Goal: Task Accomplishment & Management: Manage account settings

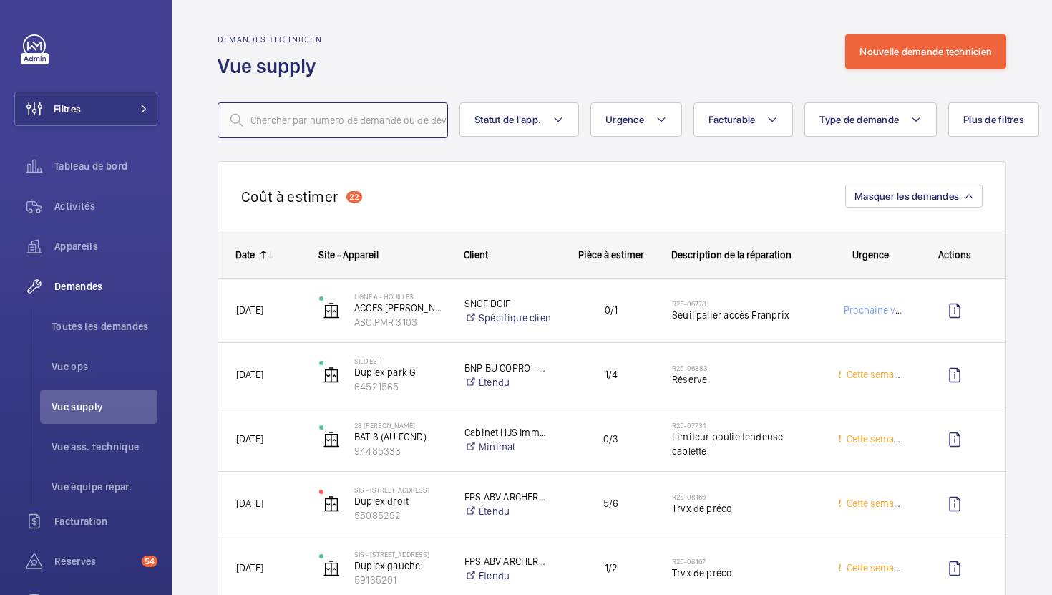
click at [409, 130] on input "text" at bounding box center [332, 120] width 230 height 36
paste input "R25-10413"
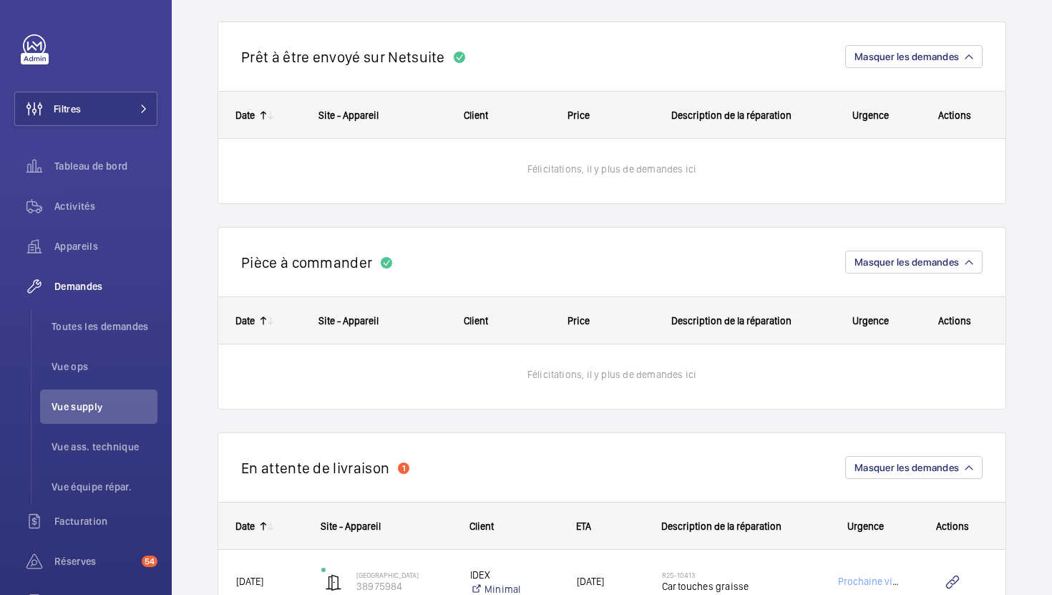
scroll to position [744, 0]
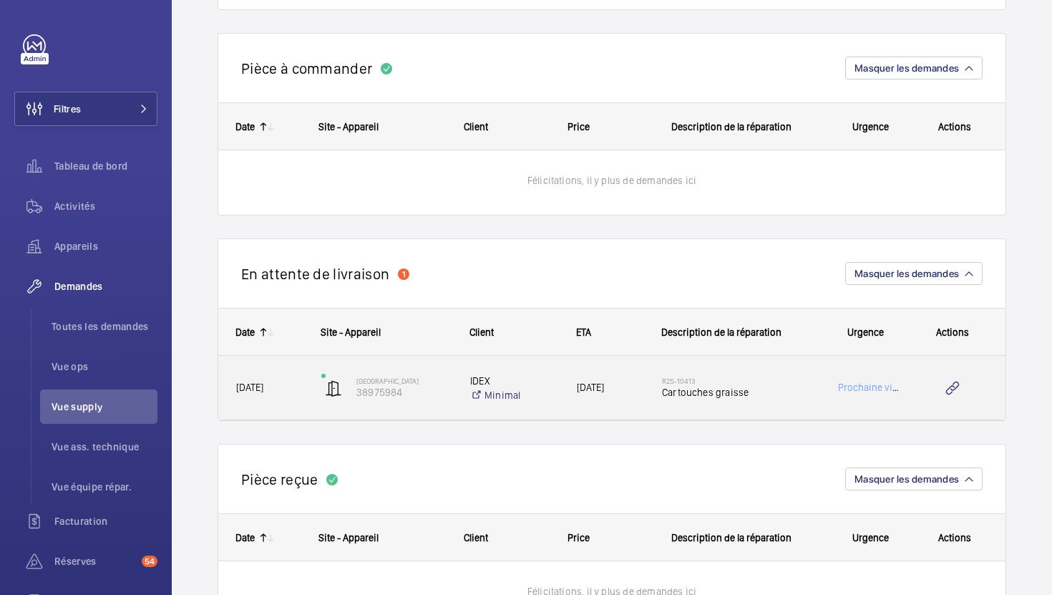
type input "R25-10413"
click at [580, 411] on div "08/11/2025" at bounding box center [601, 388] width 85 height 64
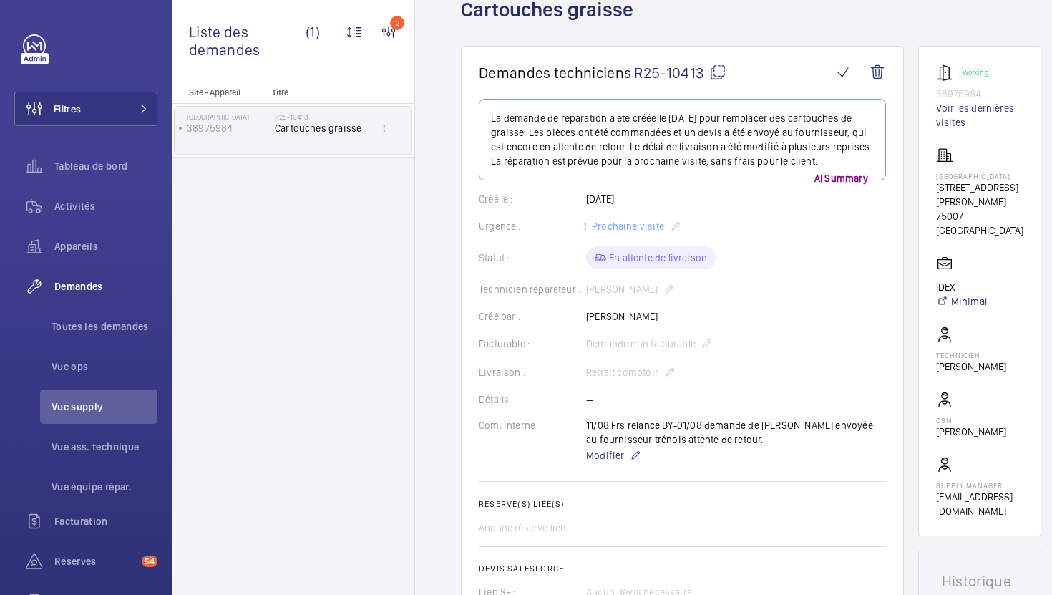
scroll to position [274, 0]
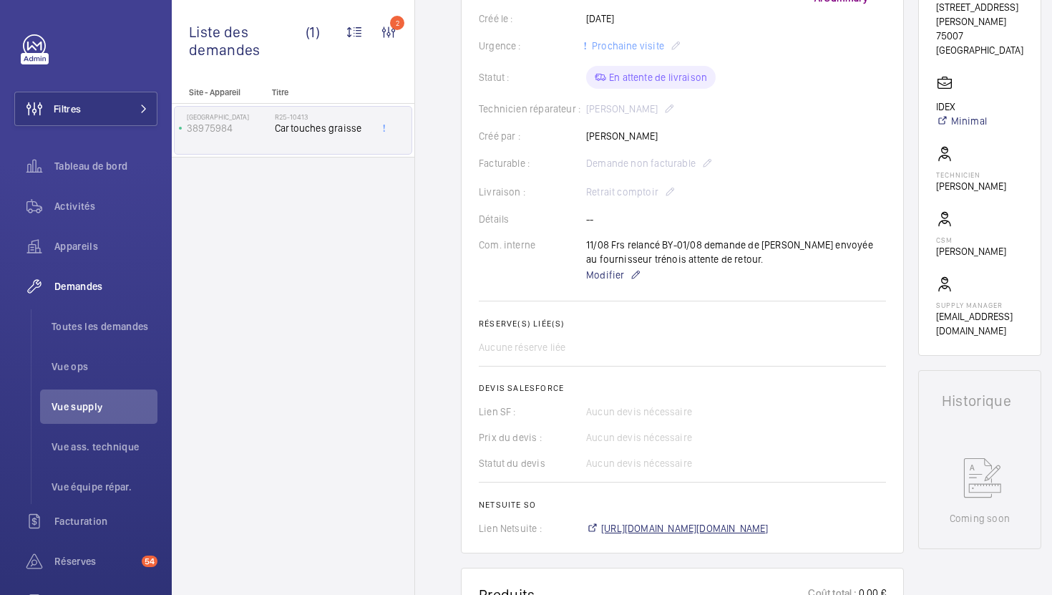
click at [648, 524] on span "https://6461500.app.netsuite.com/app/accounting/transactions/salesord.nl?id=286…" at bounding box center [684, 528] width 167 height 14
click at [84, 399] on span "Vue supply" at bounding box center [105, 406] width 106 height 14
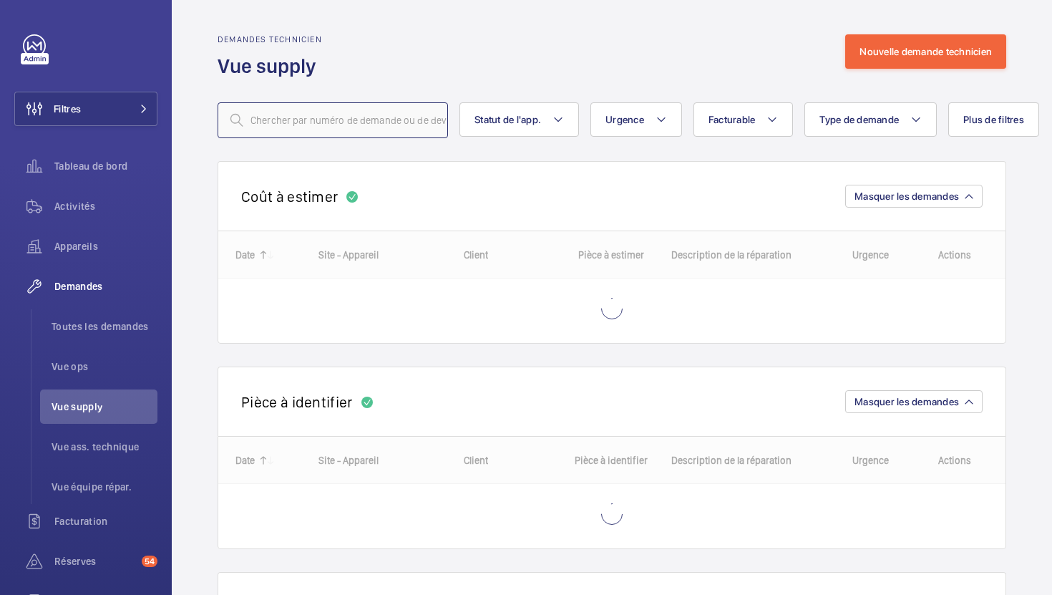
click at [369, 129] on input "text" at bounding box center [332, 120] width 230 height 36
paste input "R25-10690"
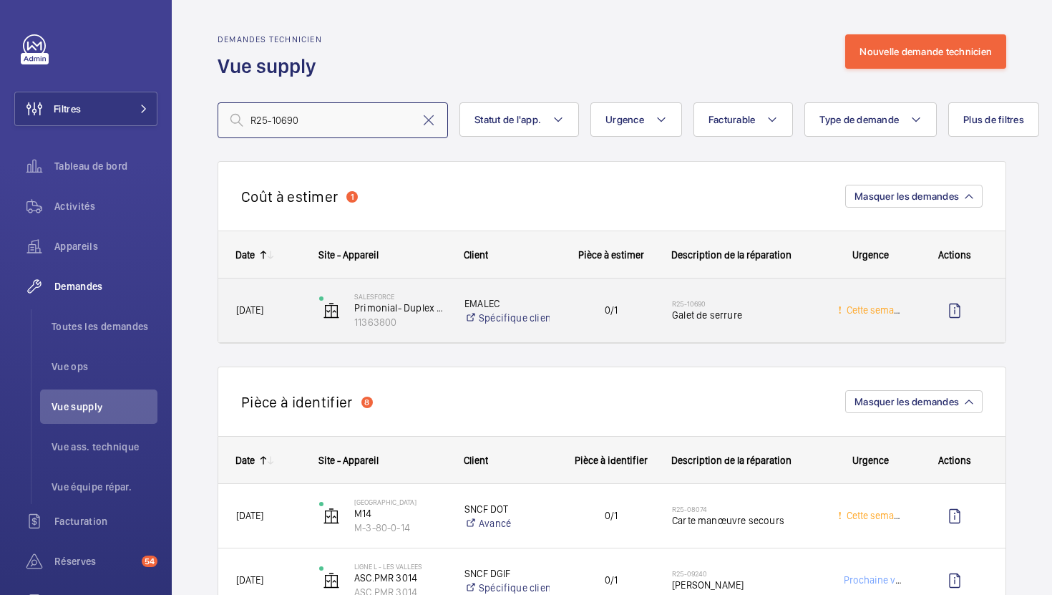
type input "R25-10690"
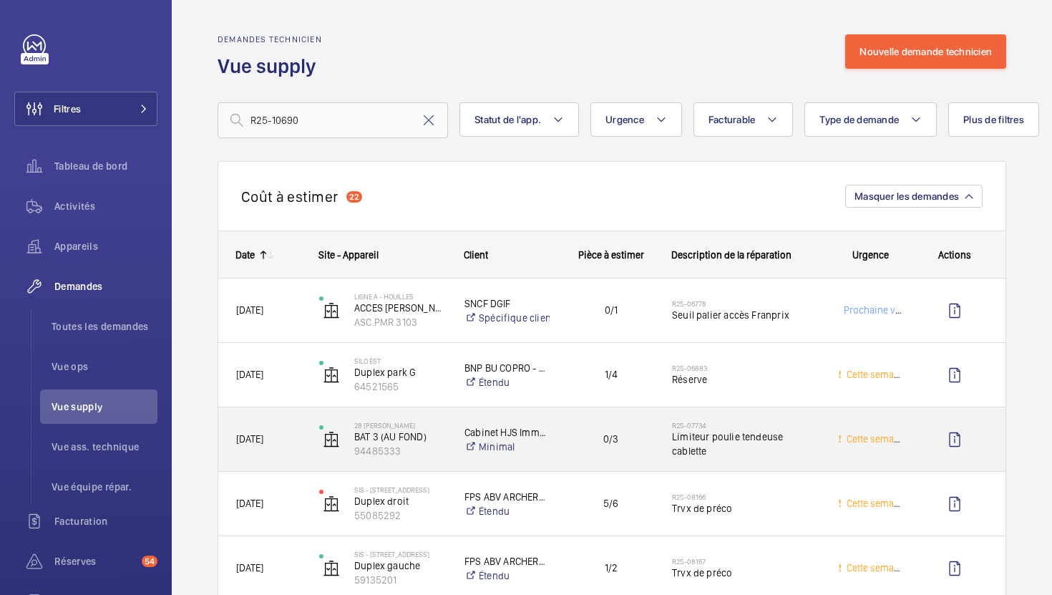
click at [572, 416] on div "0/3" at bounding box center [602, 438] width 102 height 45
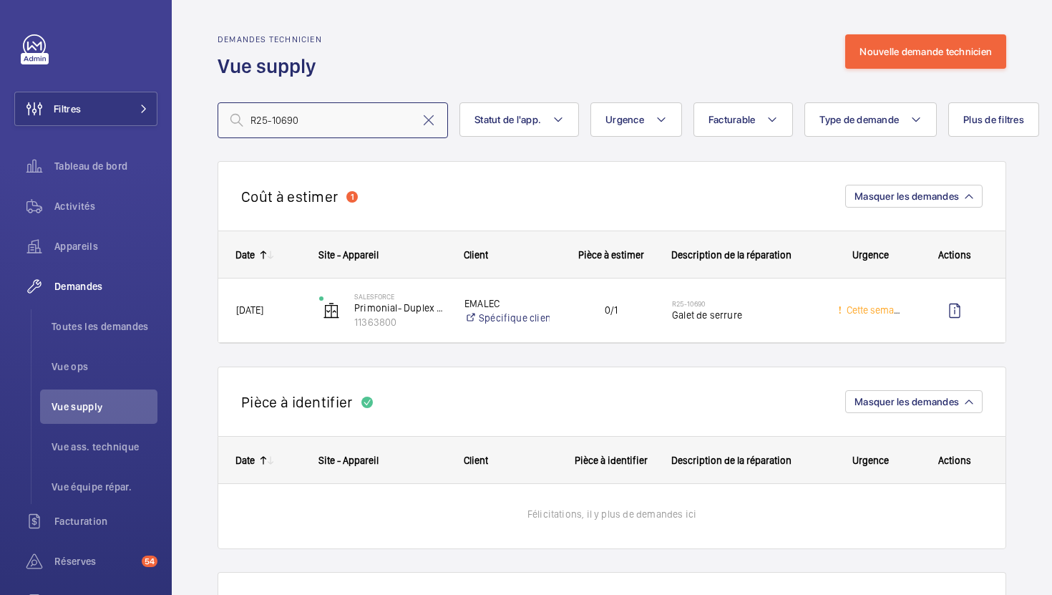
click at [362, 113] on input "R25-10690" at bounding box center [332, 120] width 230 height 36
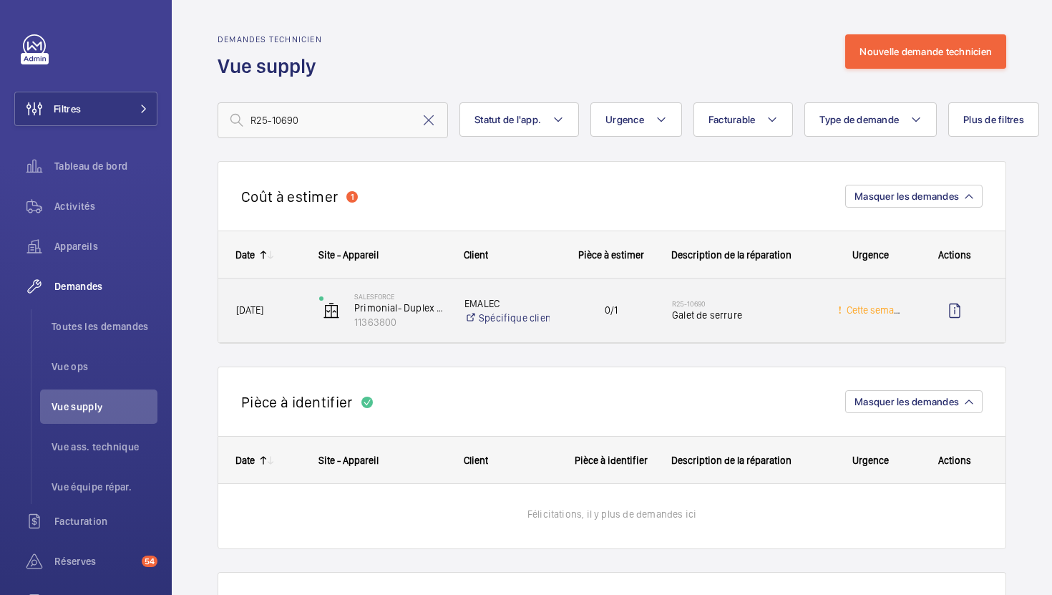
click at [598, 336] on div "0/1" at bounding box center [602, 310] width 104 height 64
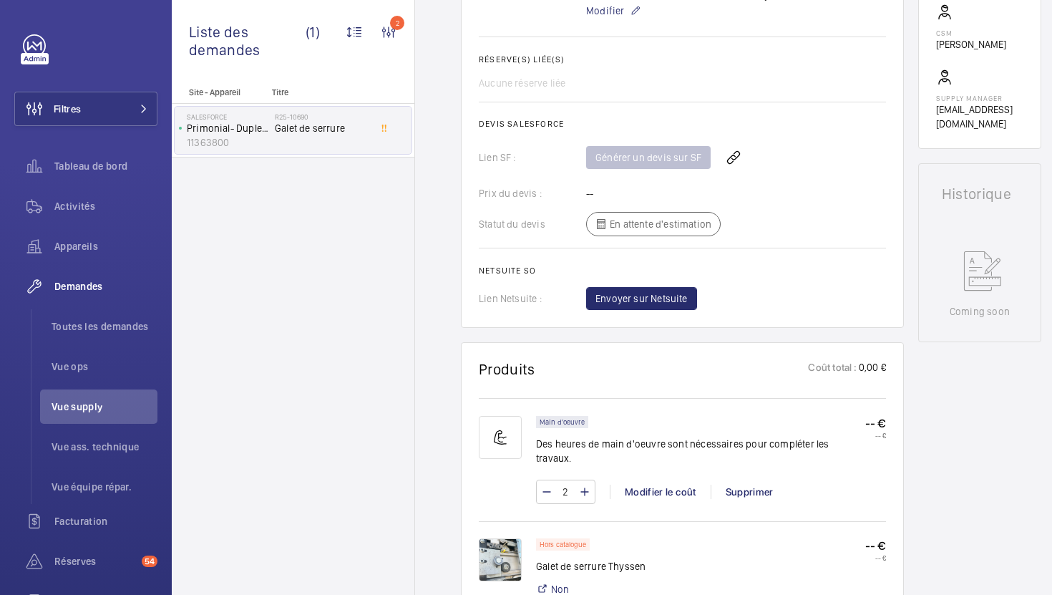
scroll to position [610, 0]
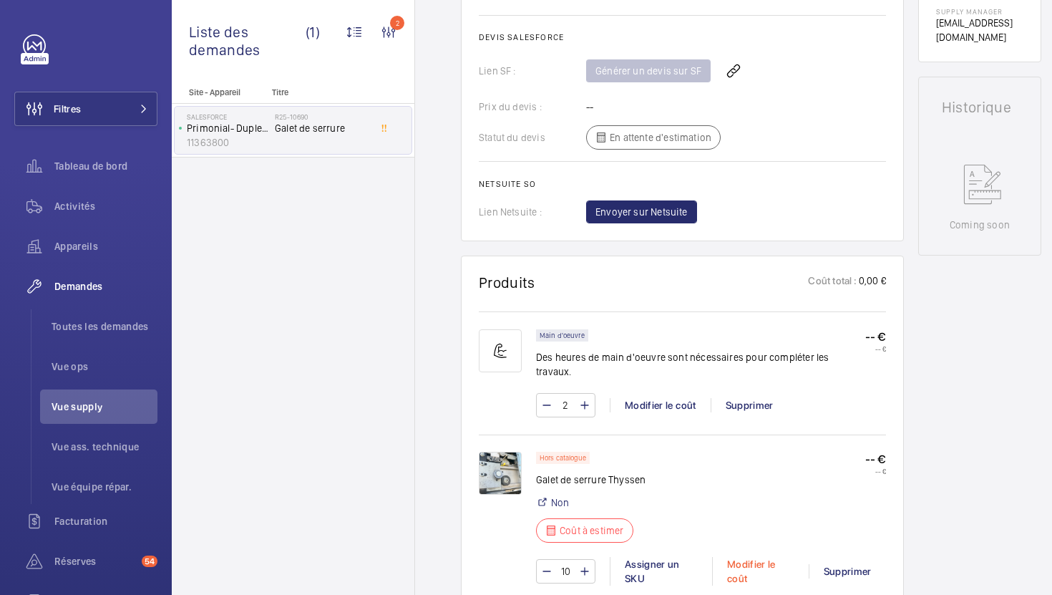
click at [732, 557] on div "Modifier le coût" at bounding box center [760, 571] width 97 height 29
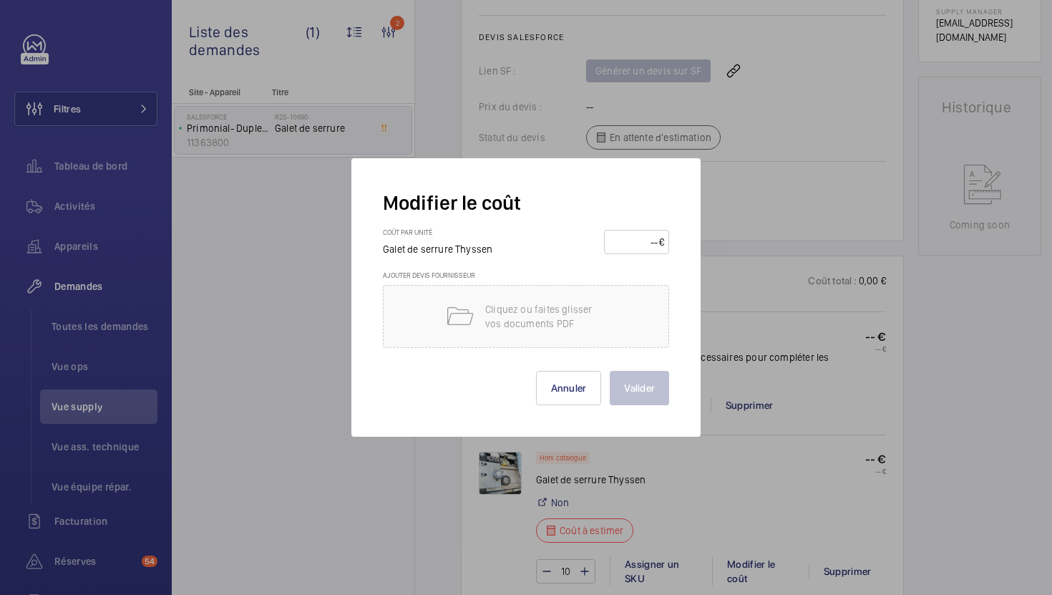
click at [637, 233] on input "number" at bounding box center [634, 241] width 50 height 23
type input "30"
click at [632, 375] on button "Valider" at bounding box center [639, 388] width 59 height 34
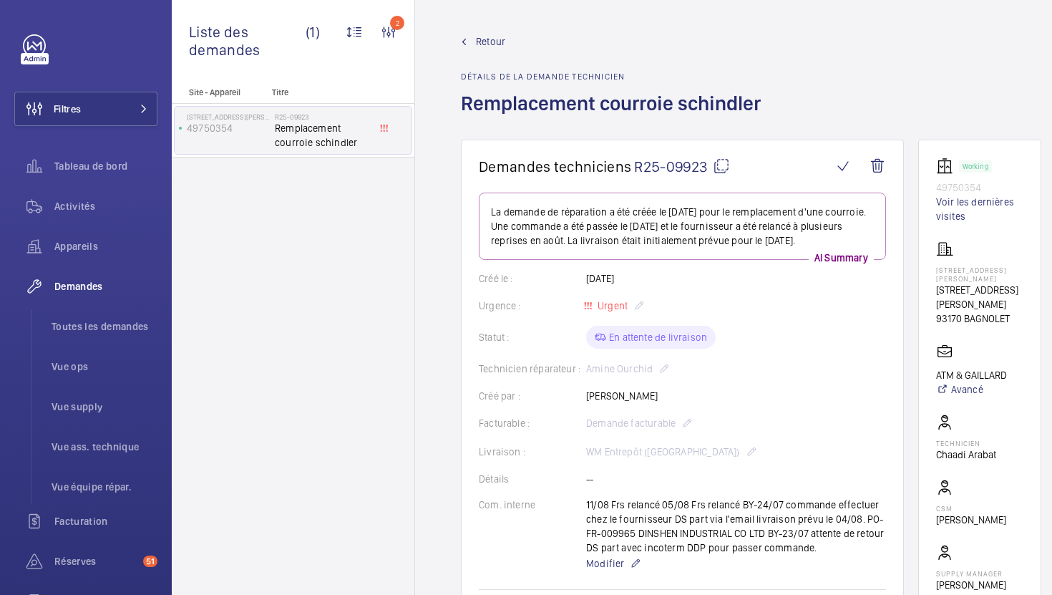
scroll to position [732, 0]
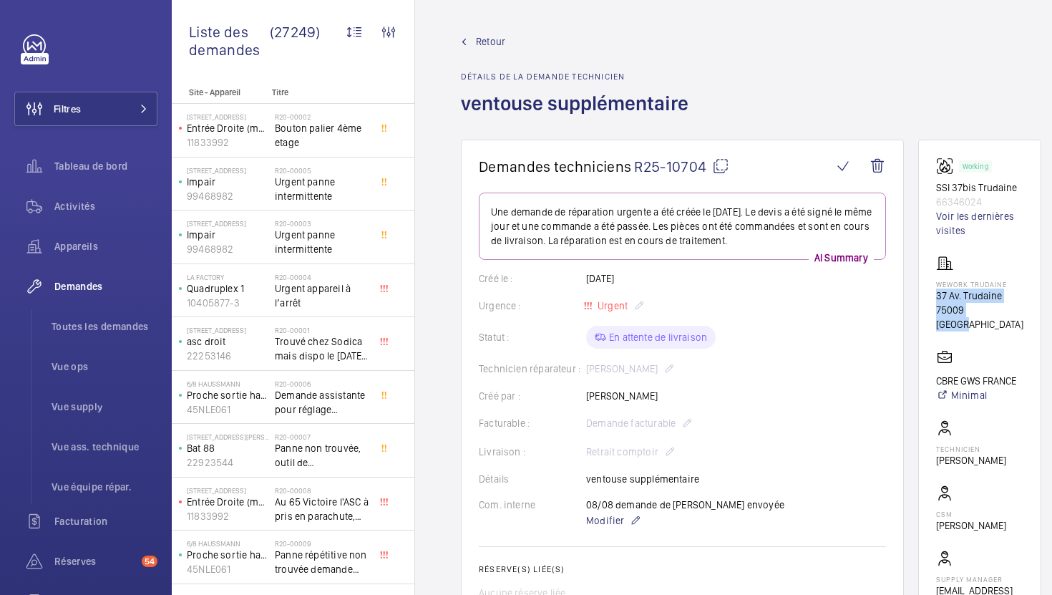
drag, startPoint x: 1006, startPoint y: 312, endPoint x: 933, endPoint y: 295, distance: 74.8
click at [933, 295] on wm-front-card "Working SSI 37bis Trudaine 66346024 Voir les dernières visites WeWork Trudaine …" at bounding box center [979, 385] width 123 height 490
copy div "37 Av. [GEOGRAPHIC_DATA]"
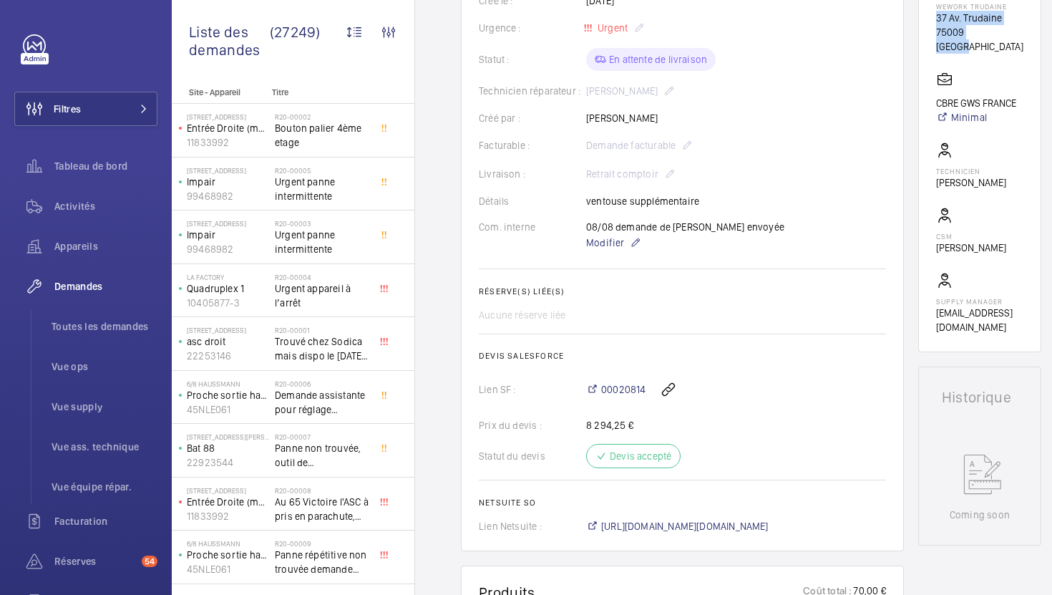
scroll to position [214, 0]
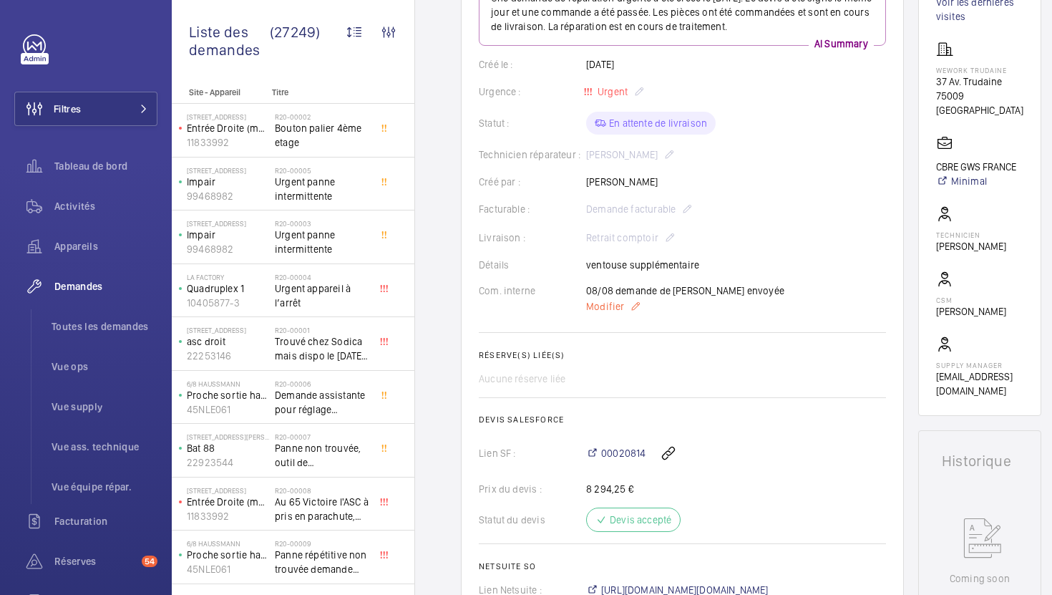
click at [617, 302] on span "Modifier" at bounding box center [605, 306] width 38 height 14
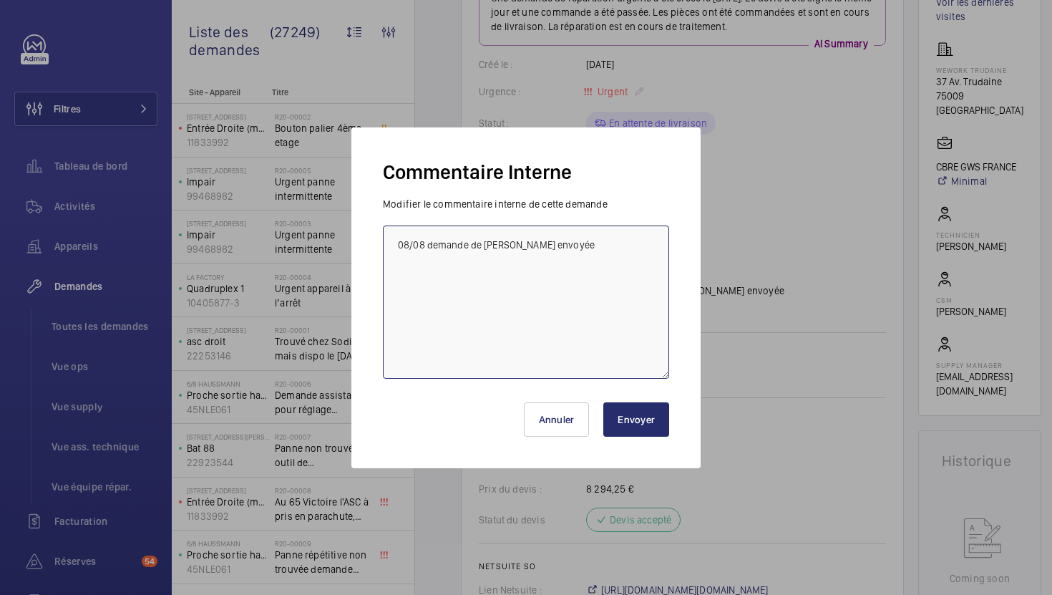
click at [399, 243] on textarea "08/08 demande de [PERSON_NAME] envoyée" at bounding box center [526, 301] width 286 height 153
type textarea "12/08 commande [DEMOGRAPHIC_DATA] pour retrait ops informé 08/08 demande de [PE…"
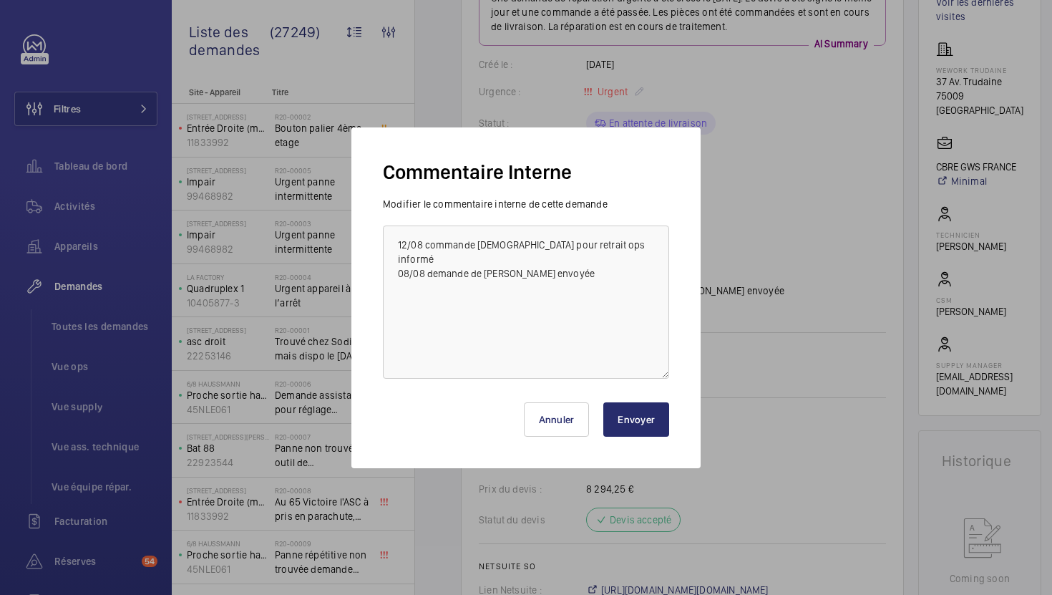
click at [642, 411] on button "Envoyer" at bounding box center [636, 419] width 66 height 34
